Goal: Find specific page/section: Find specific page/section

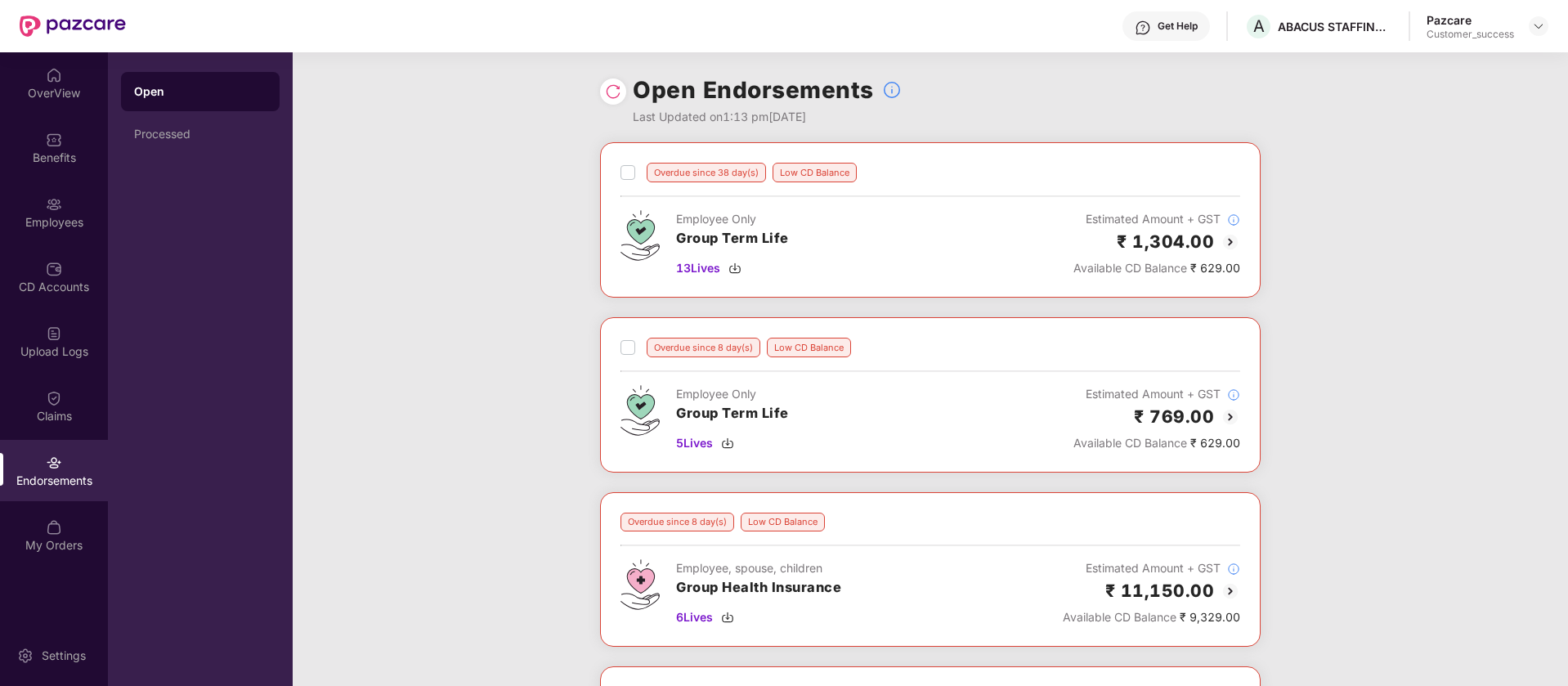
scroll to position [836, 0]
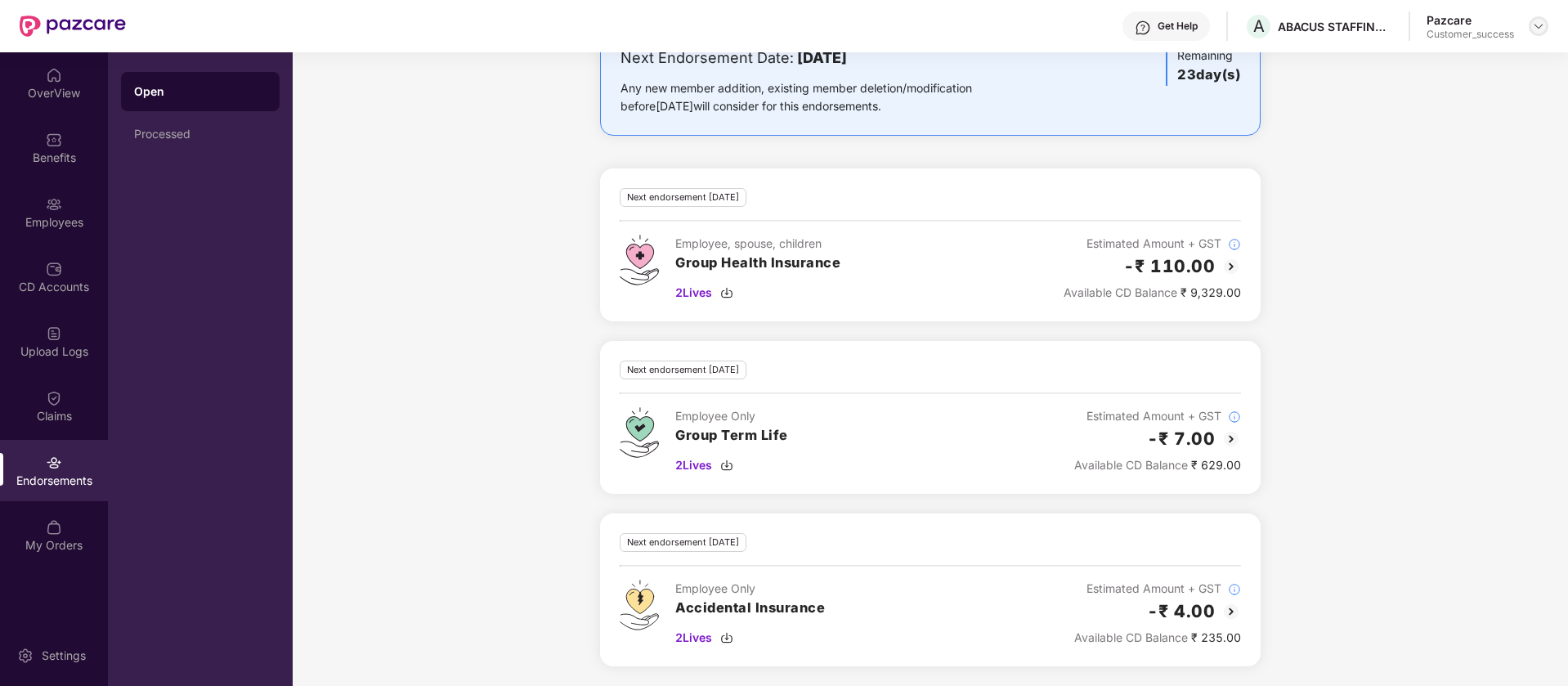
click at [1545, 22] on div at bounding box center [1538, 26] width 20 height 20
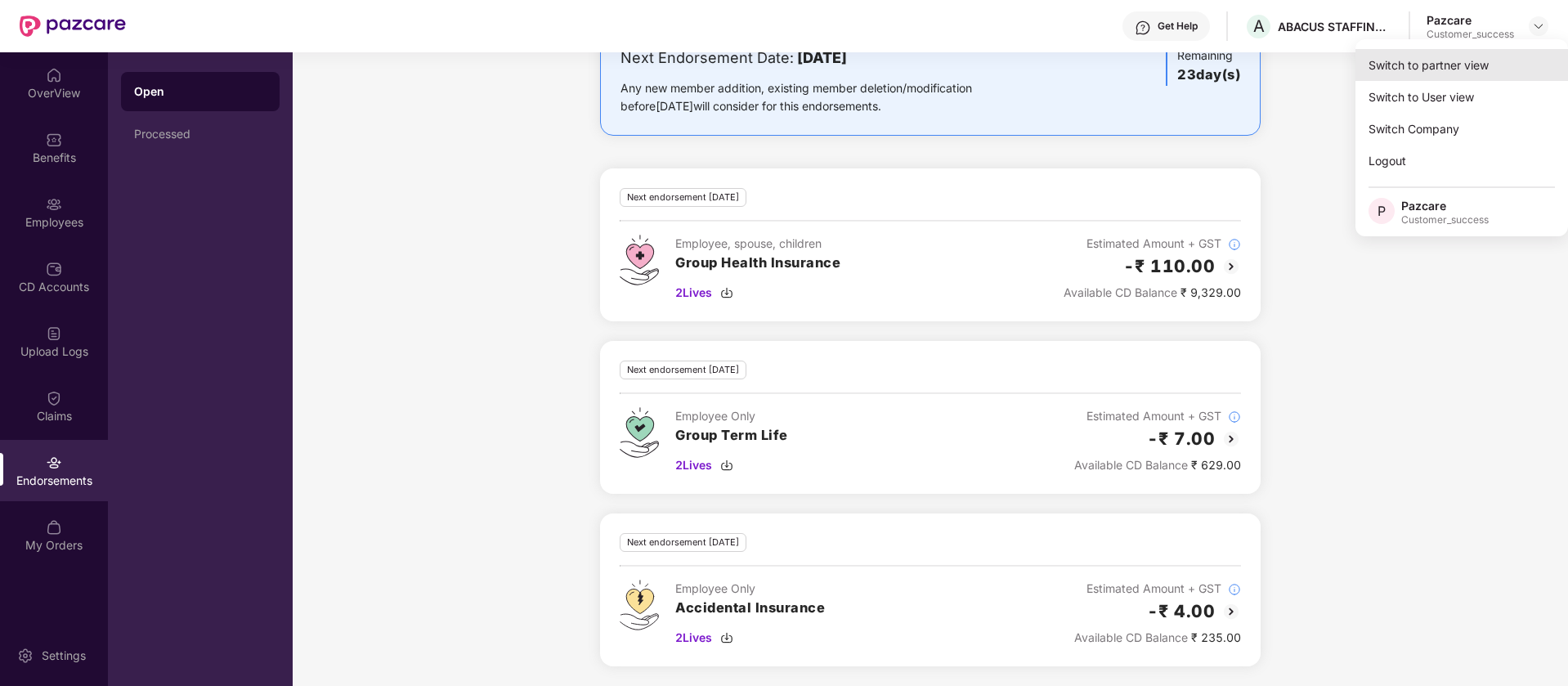
click at [1499, 62] on div "Switch to partner view" at bounding box center [1461, 64] width 213 height 32
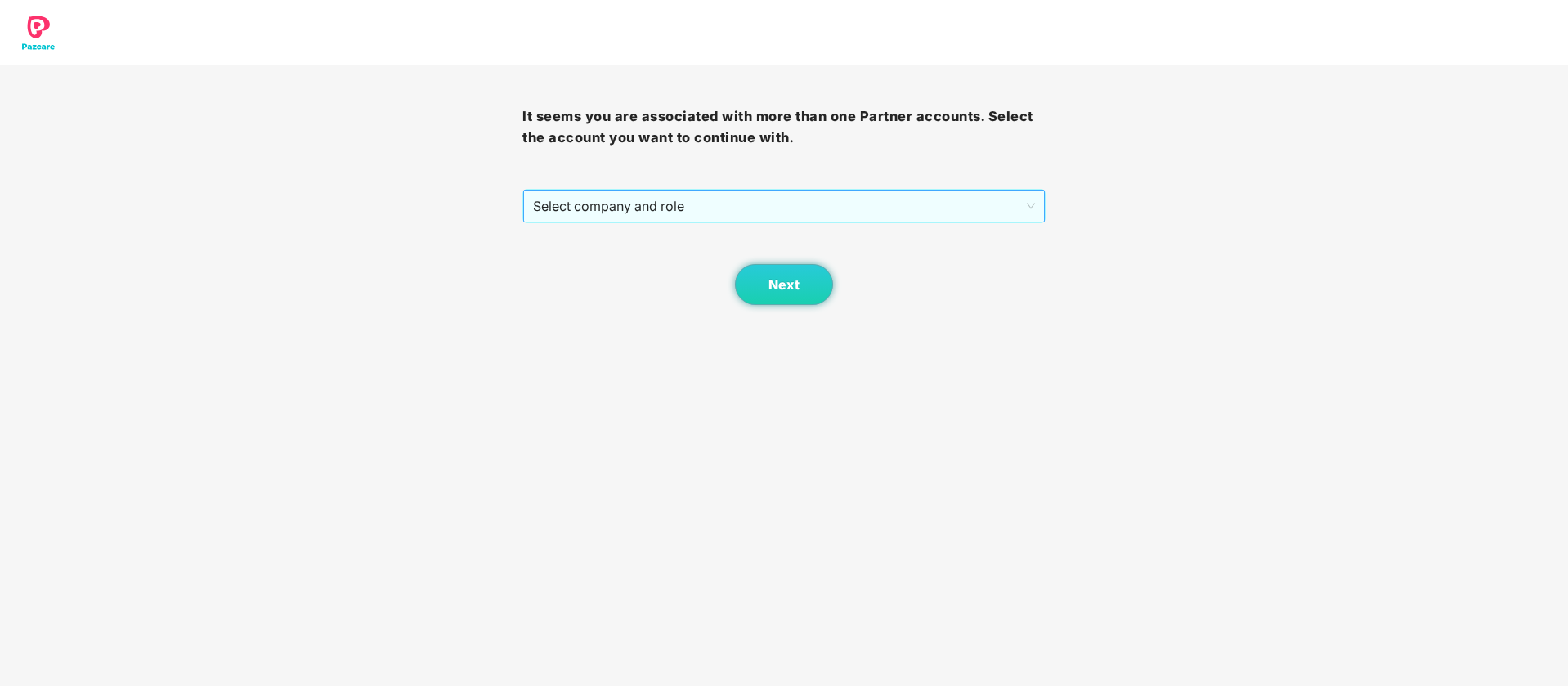
click at [844, 212] on span "Select company and role" at bounding box center [783, 206] width 501 height 31
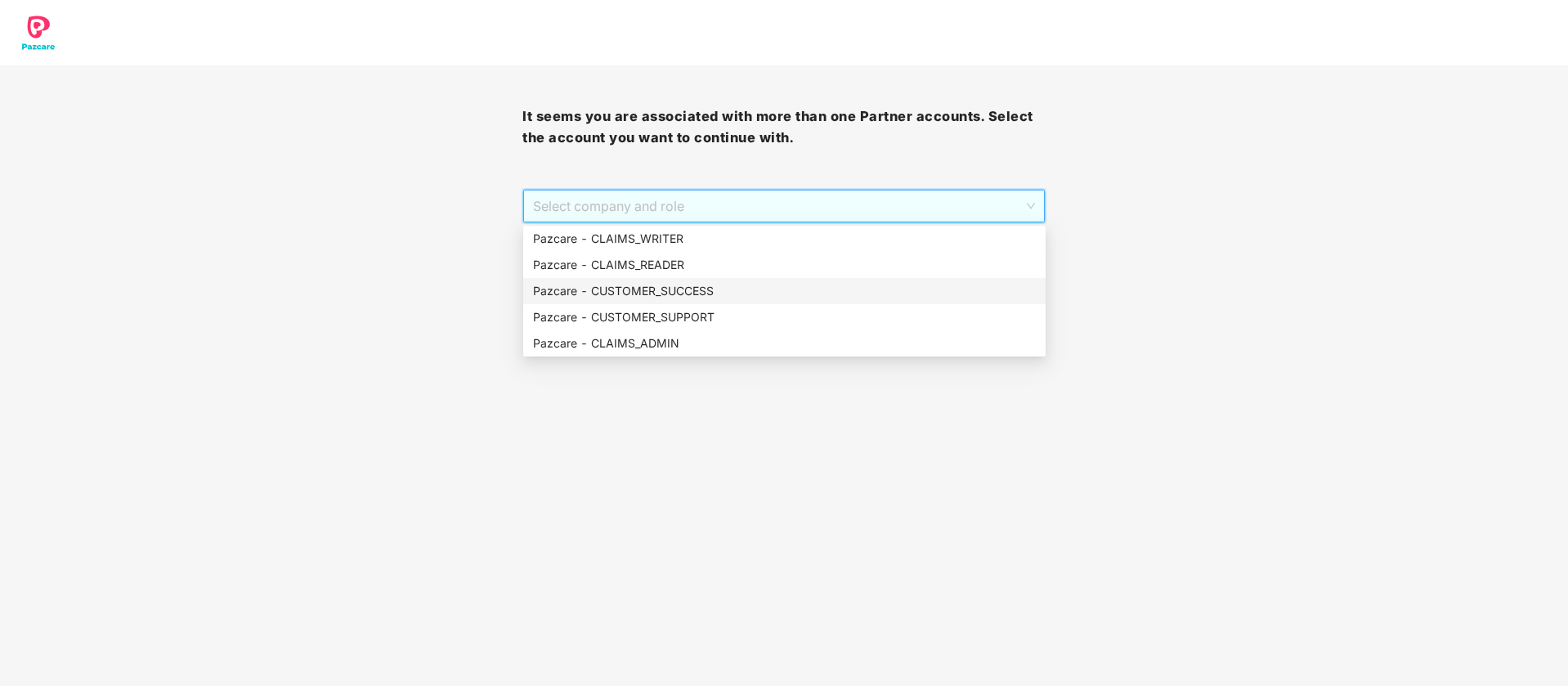
click at [740, 286] on div "Pazcare - CUSTOMER_SUCCESS" at bounding box center [784, 290] width 502 height 18
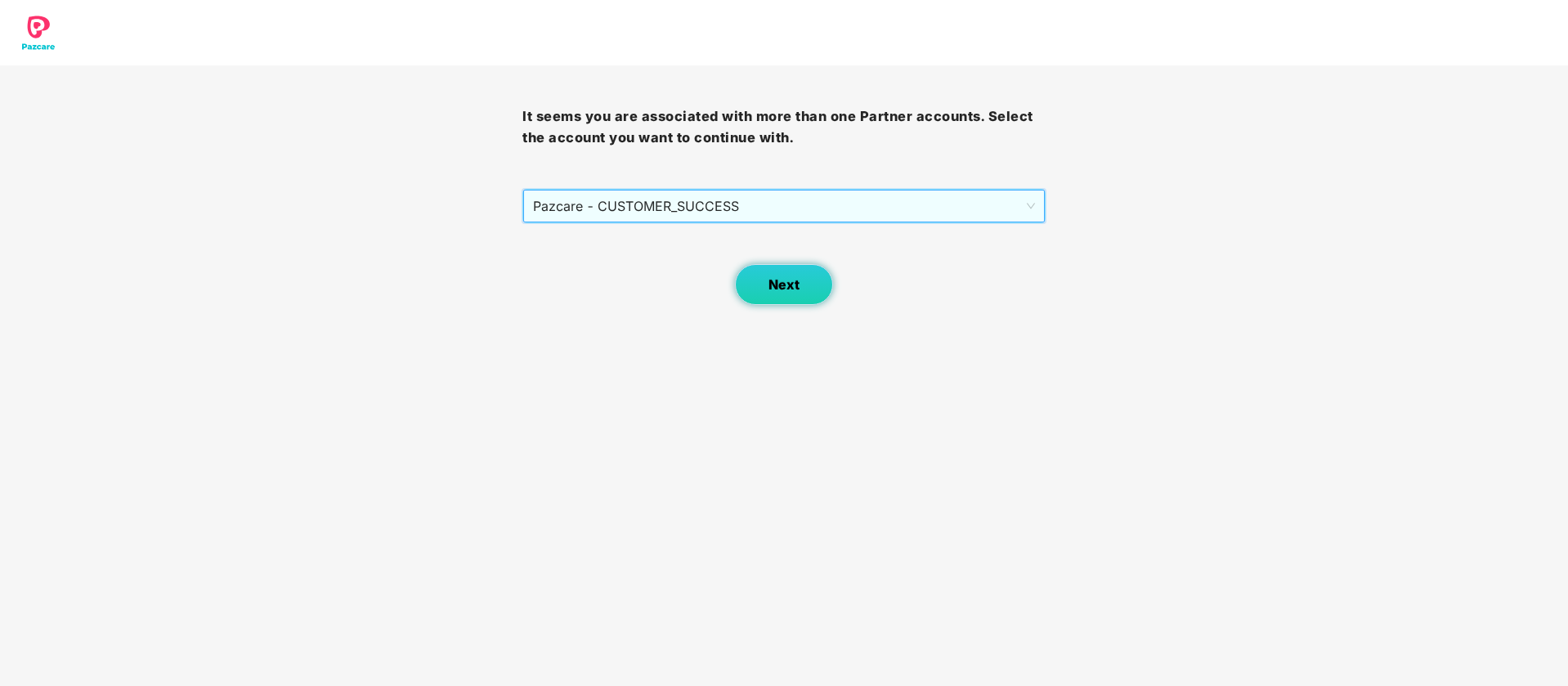
click at [741, 286] on button "Next" at bounding box center [783, 284] width 98 height 41
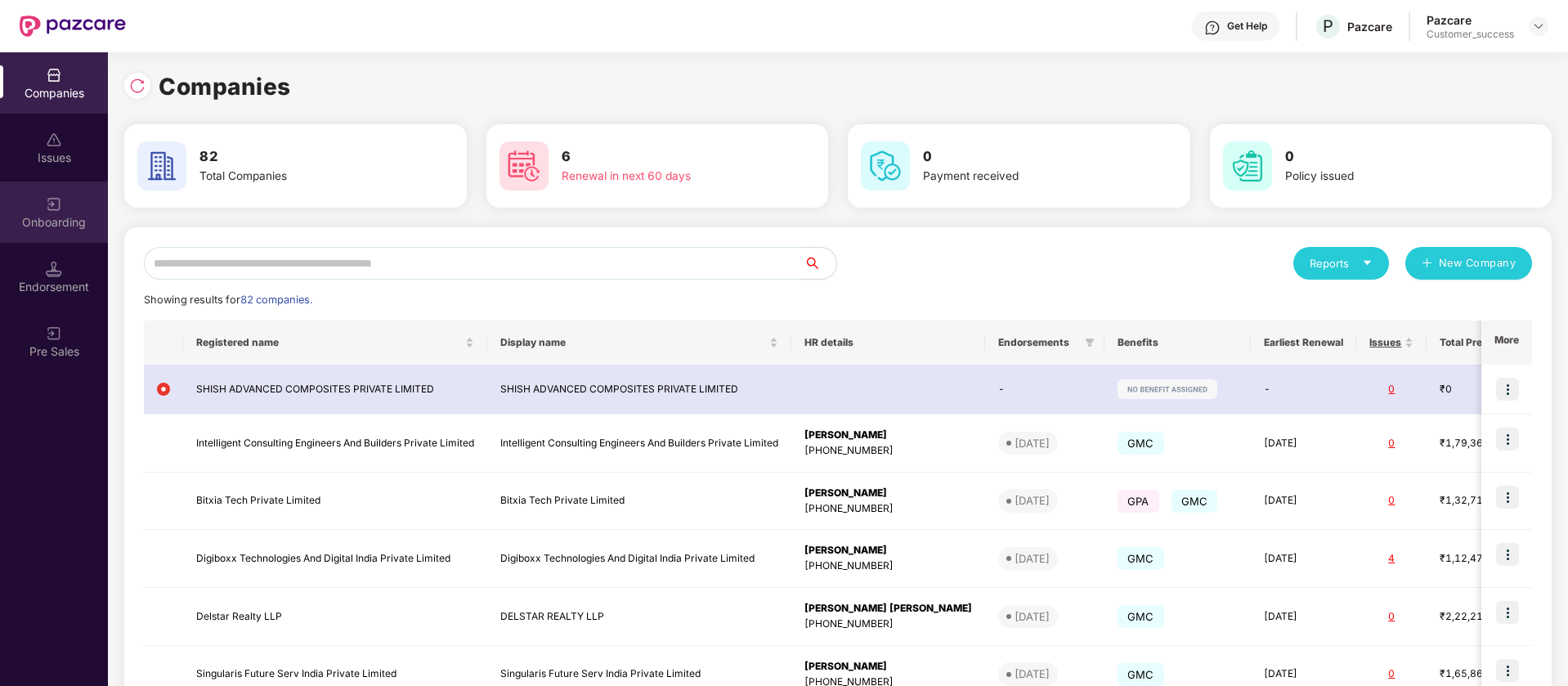
click at [70, 221] on div "Onboarding" at bounding box center [54, 222] width 108 height 17
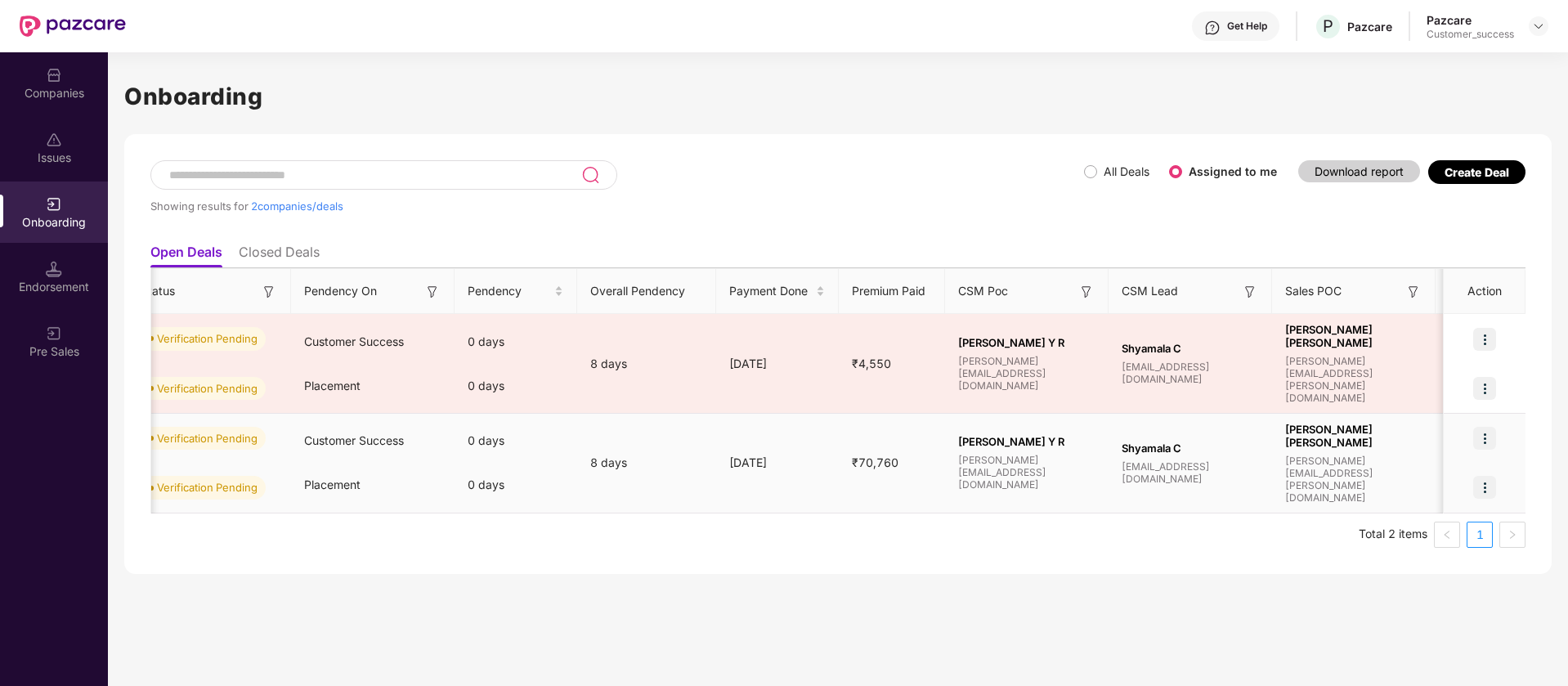
scroll to position [0, 0]
